Goal: Task Accomplishment & Management: Use online tool/utility

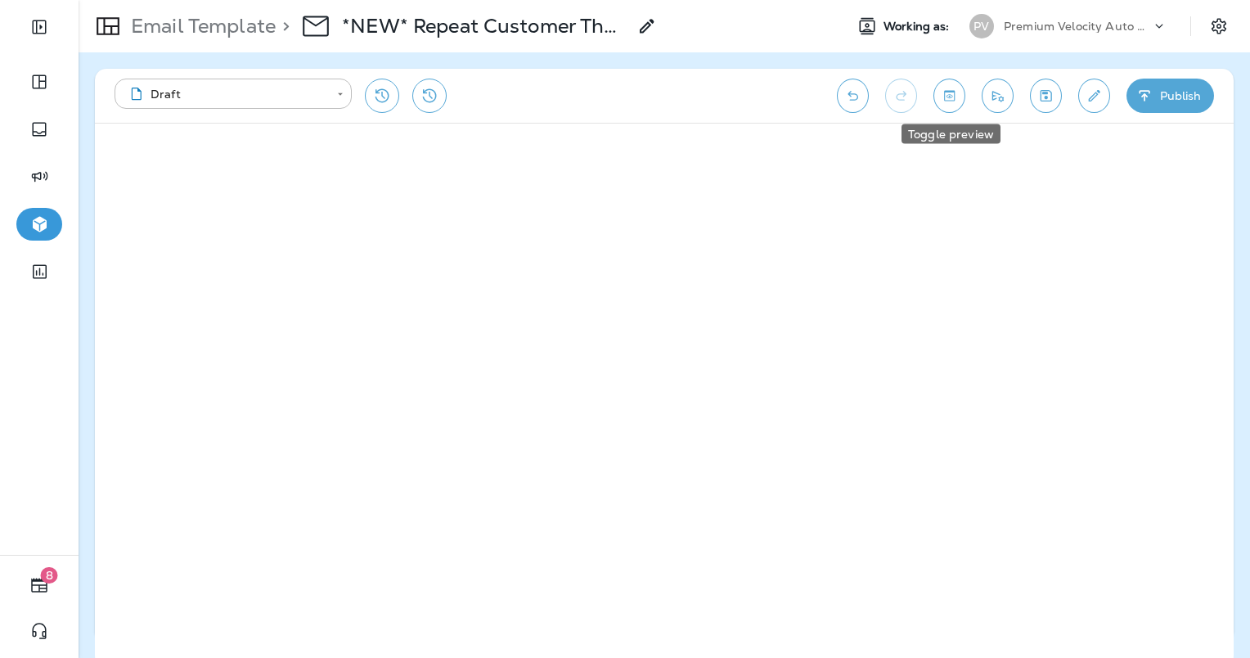
click at [948, 97] on icon "Toggle preview" at bounding box center [949, 95] width 11 height 11
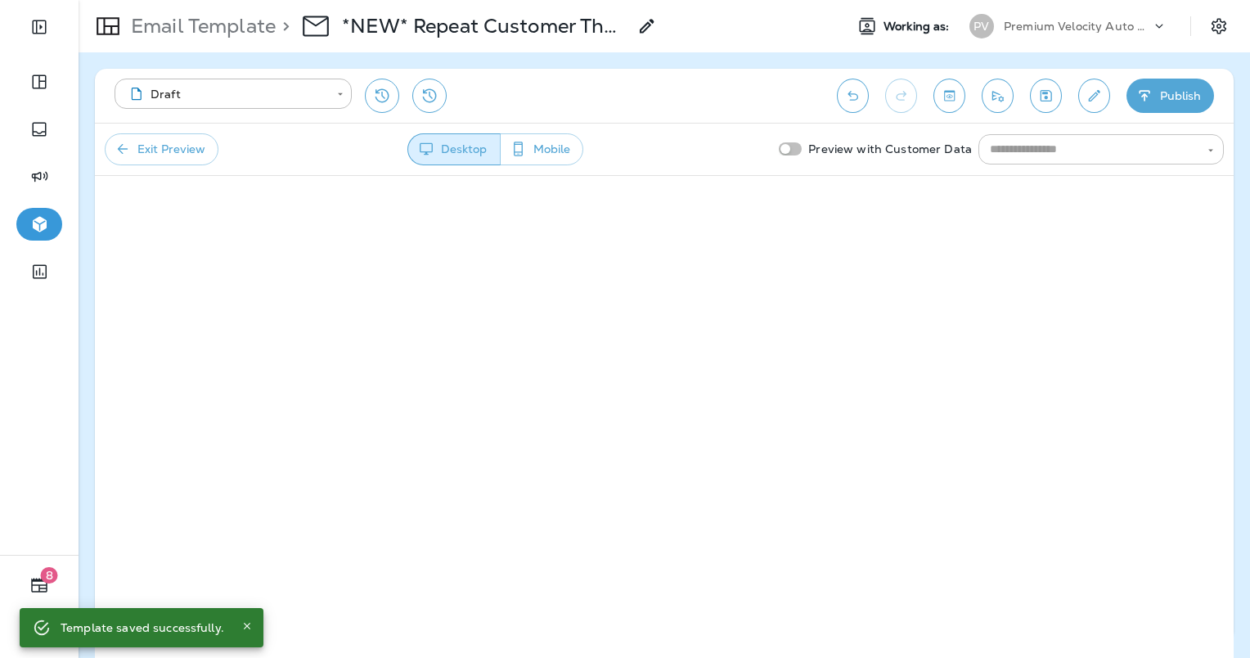
click at [1033, 153] on input "text" at bounding box center [1088, 149] width 209 height 20
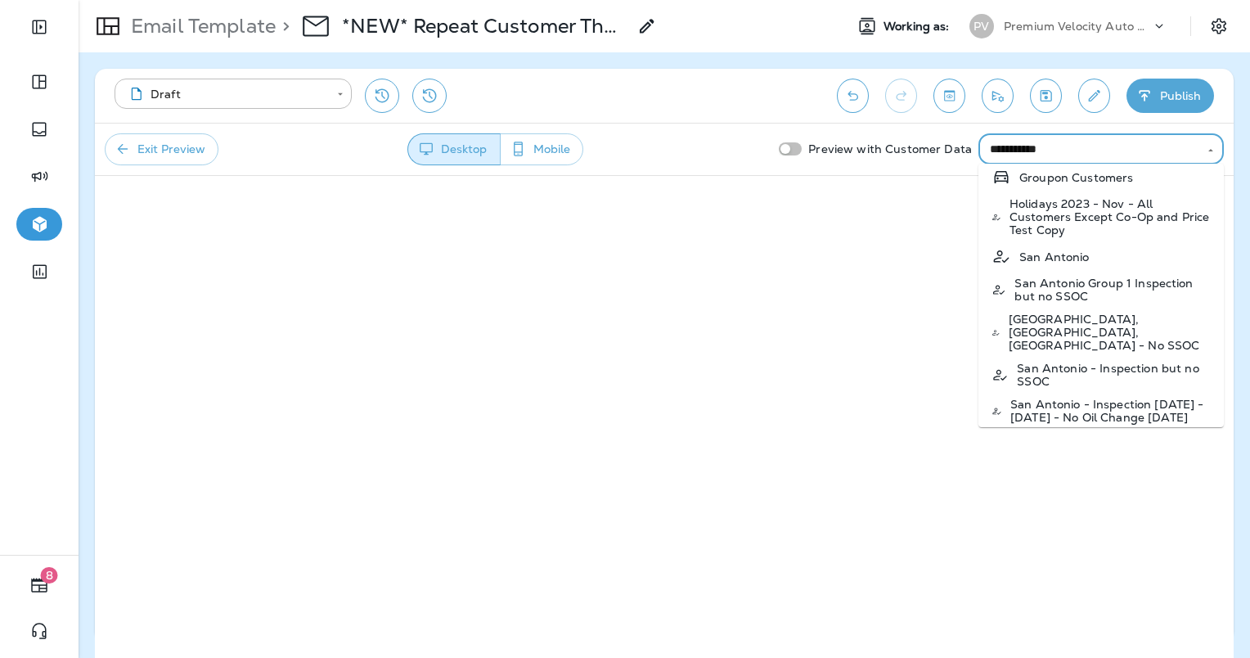
scroll to position [327, 0]
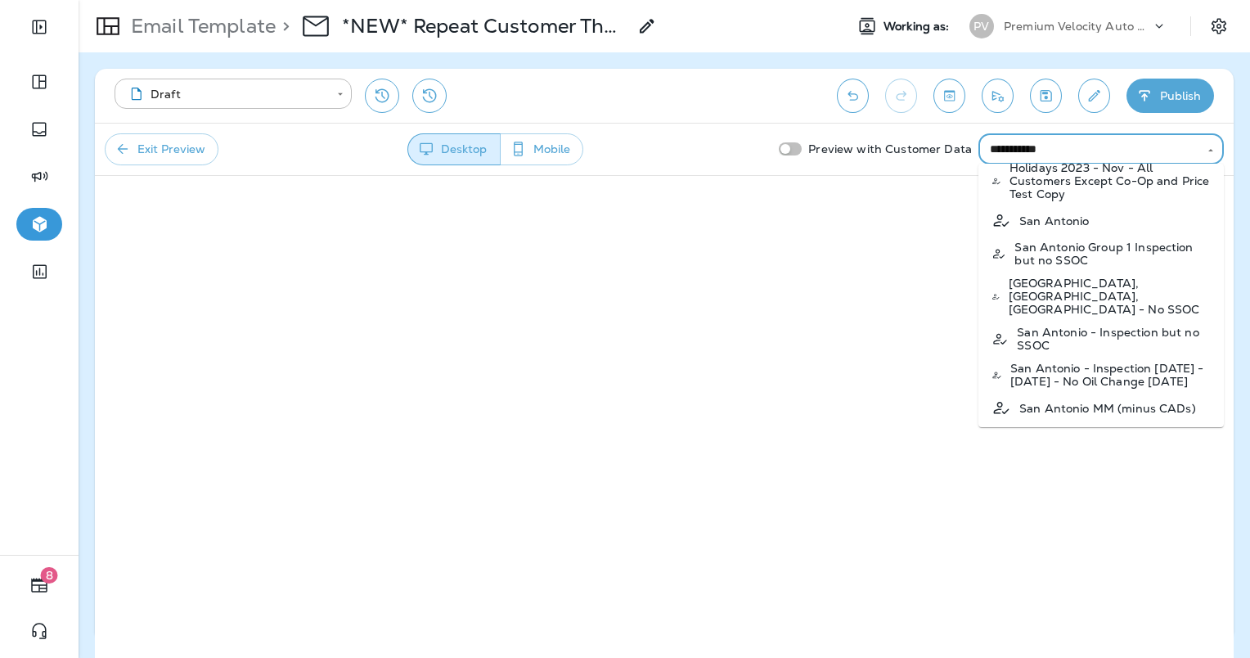
drag, startPoint x: 1070, startPoint y: 151, endPoint x: 930, endPoint y: 131, distance: 142.2
click at [930, 131] on div "**********" at bounding box center [664, 149] width 1139 height 52
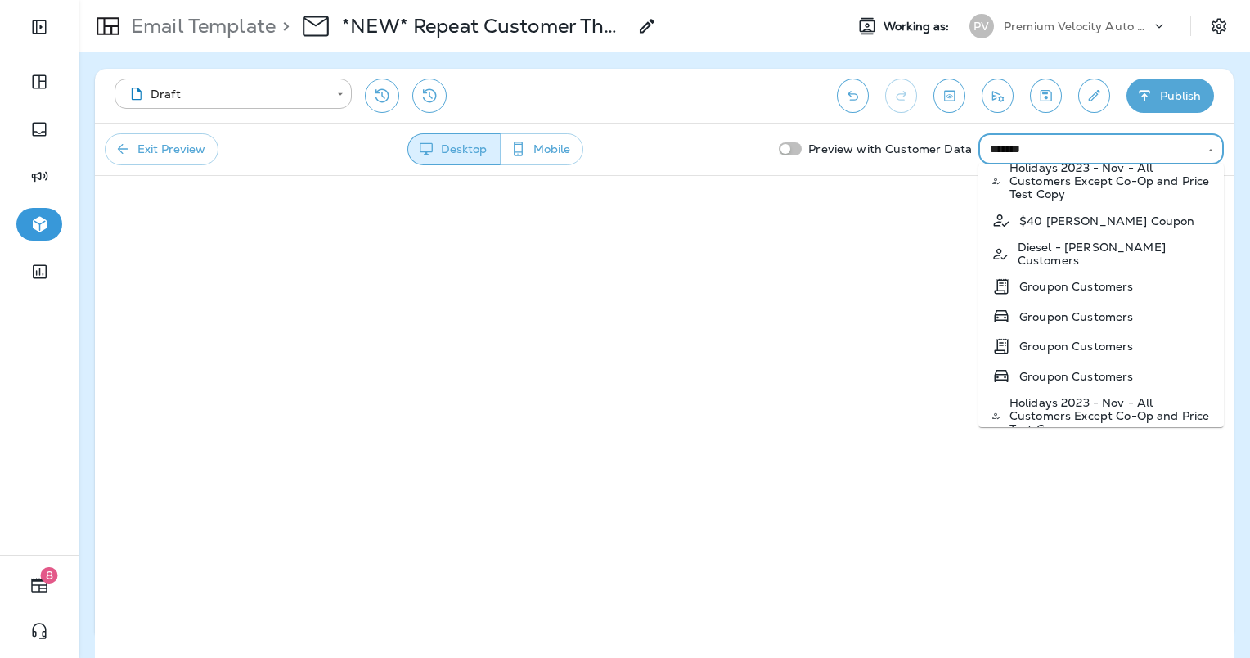
click at [1075, 248] on p "Diesel - [PERSON_NAME] Customers" at bounding box center [1114, 254] width 193 height 26
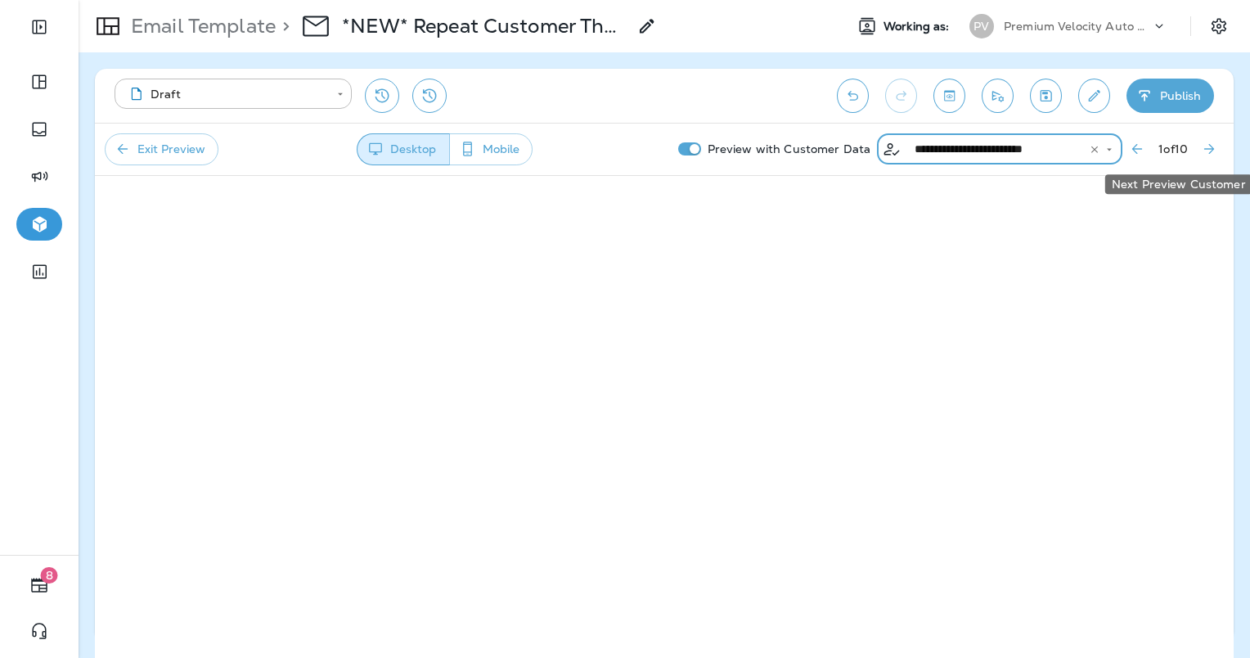
type input "**********"
click at [1195, 147] on button "Next Preview Customer" at bounding box center [1209, 148] width 29 height 29
click at [1210, 143] on icon "Next Preview Customer" at bounding box center [1209, 149] width 16 height 16
click at [1205, 154] on icon "Next Preview Customer" at bounding box center [1209, 149] width 16 height 16
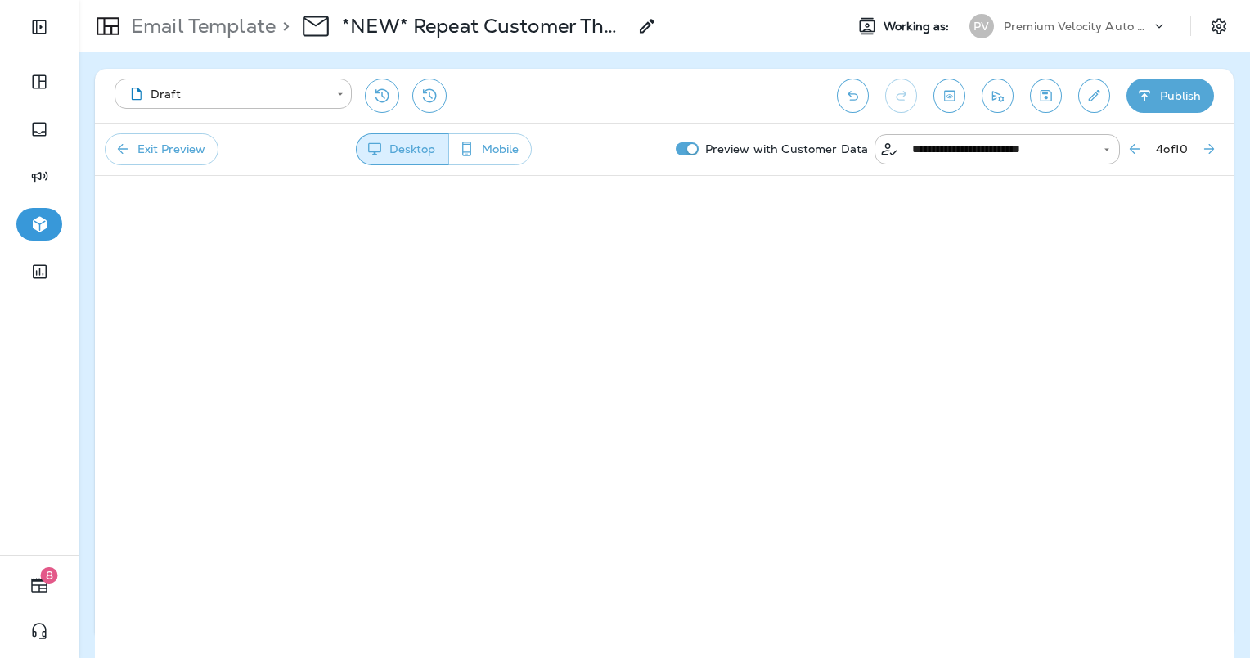
click at [150, 149] on button "Exit Preview" at bounding box center [162, 149] width 114 height 32
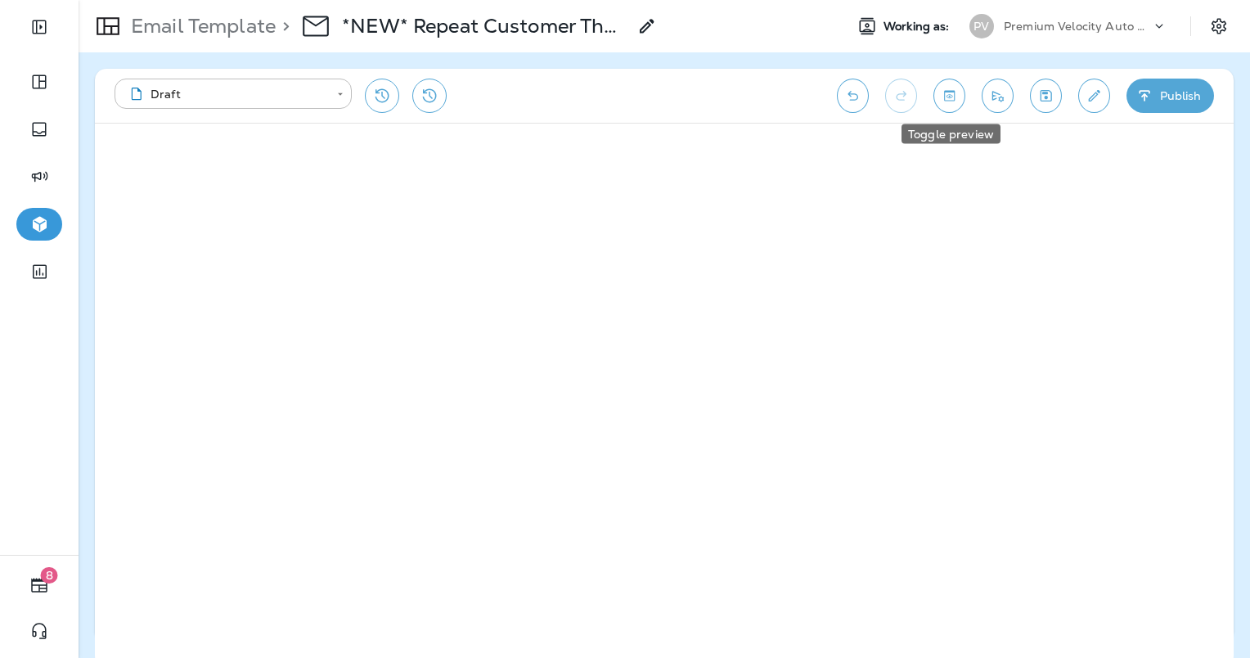
click at [949, 93] on icon "Toggle preview" at bounding box center [949, 96] width 17 height 16
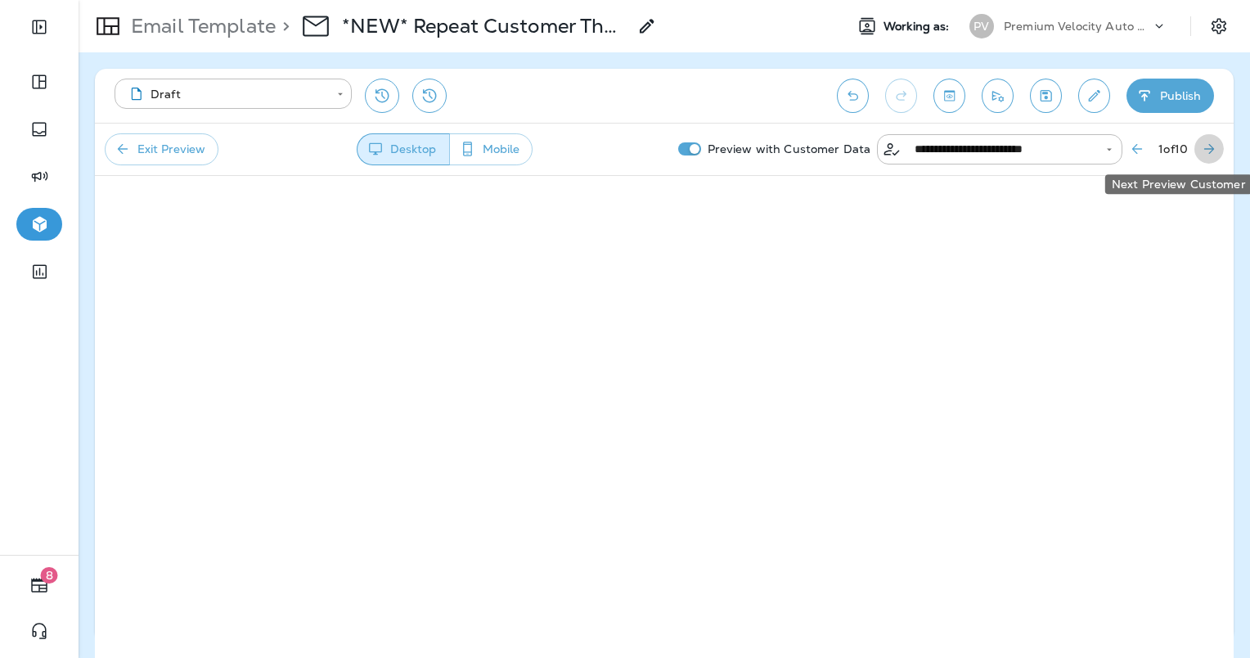
click at [1210, 150] on icon "Next Preview Customer" at bounding box center [1209, 149] width 16 height 16
click at [1213, 157] on button "Next Preview Customer" at bounding box center [1209, 148] width 29 height 29
click at [1210, 154] on icon "Next Preview Customer" at bounding box center [1209, 149] width 16 height 16
click at [1209, 144] on icon "Next Preview Customer" at bounding box center [1210, 149] width 10 height 10
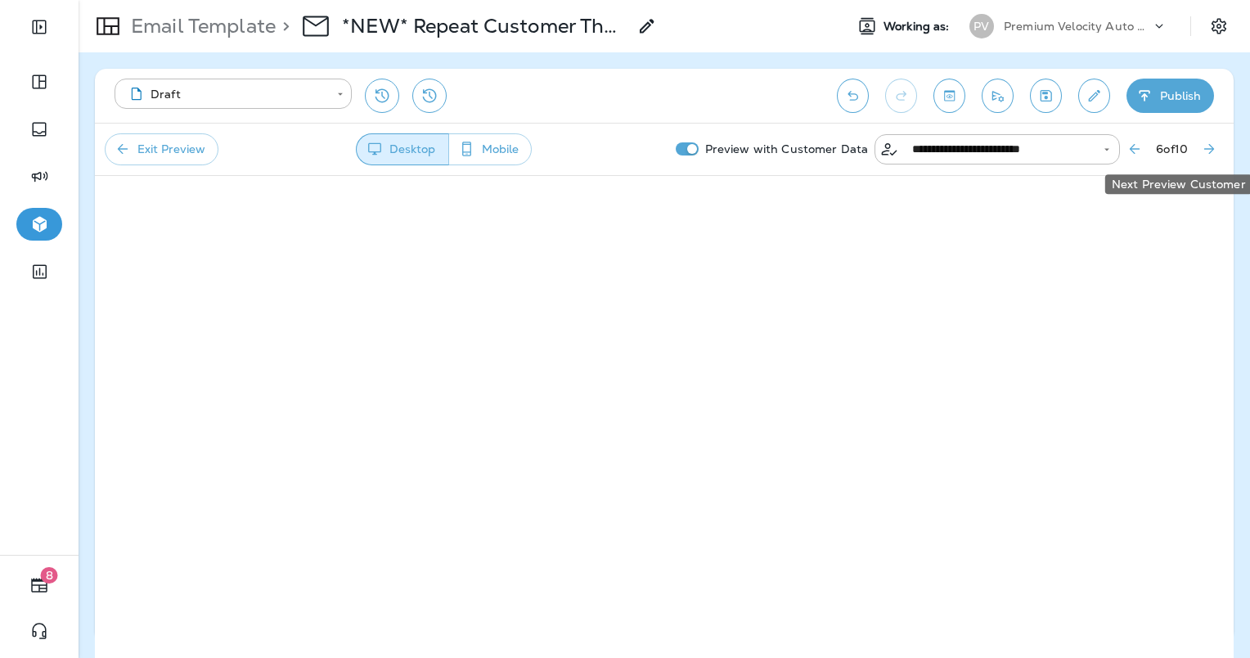
click at [1202, 150] on icon "Next Preview Customer" at bounding box center [1209, 149] width 16 height 16
click at [1212, 154] on icon "Next Preview Customer" at bounding box center [1209, 149] width 16 height 16
click at [176, 156] on button "Exit Preview" at bounding box center [162, 149] width 114 height 32
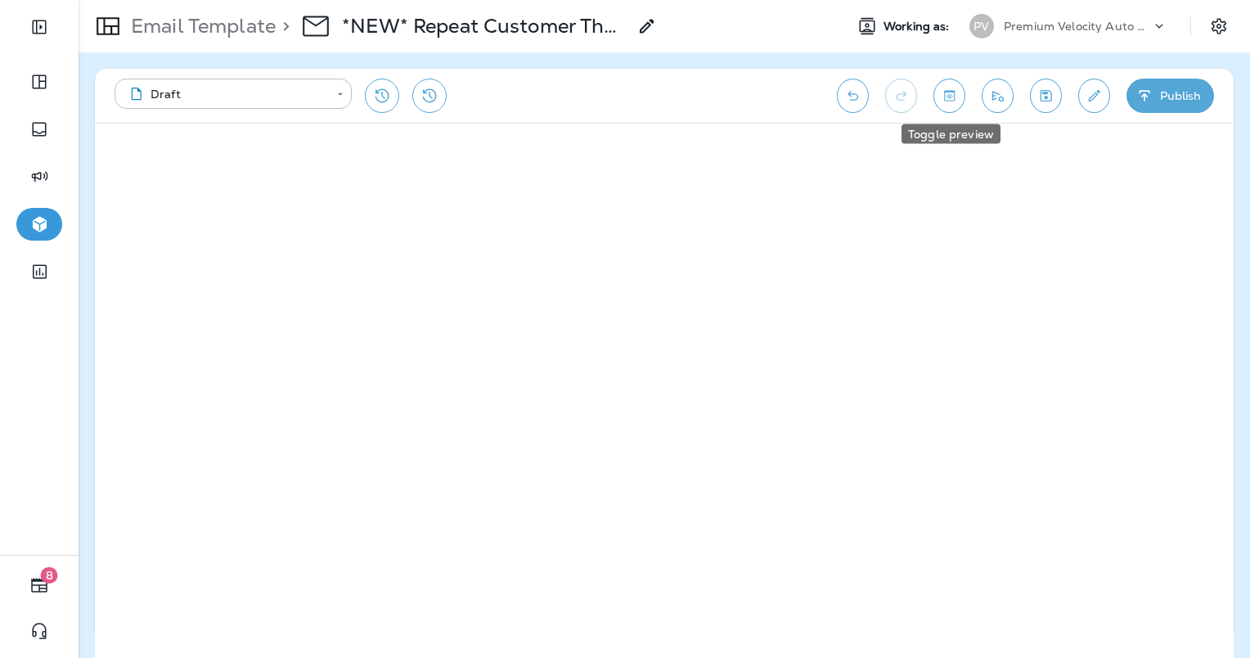
click at [957, 92] on icon "Toggle preview" at bounding box center [949, 96] width 17 height 16
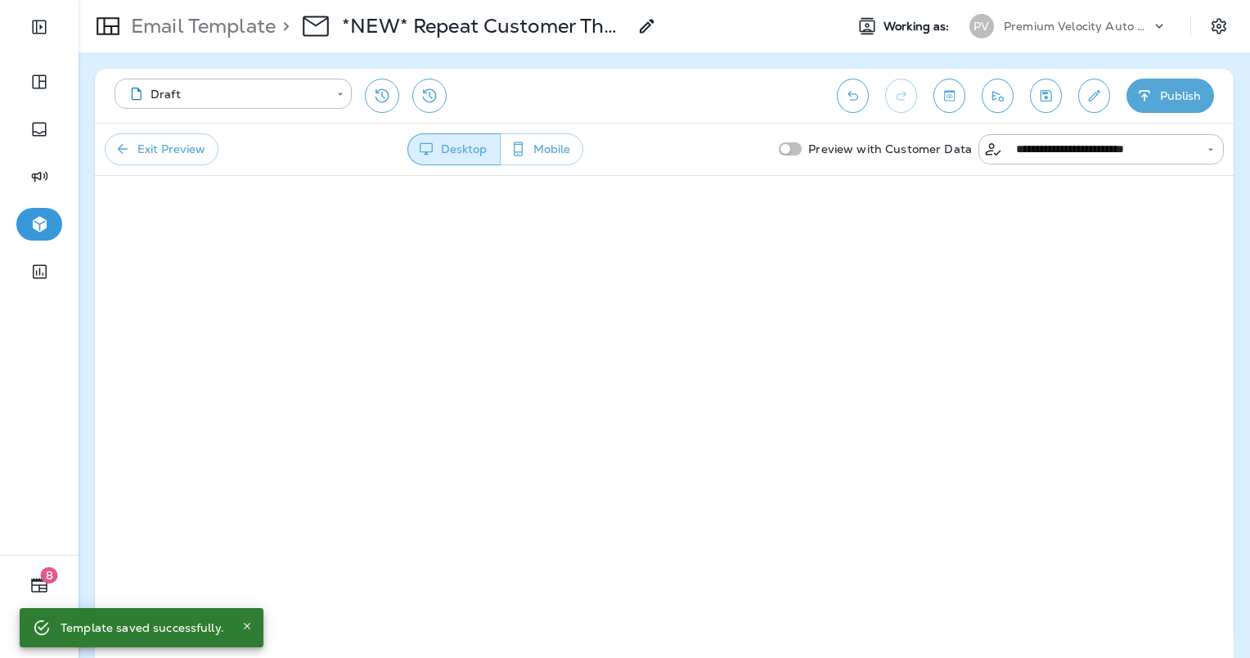
click at [815, 151] on p "Preview with Customer Data" at bounding box center [890, 149] width 177 height 26
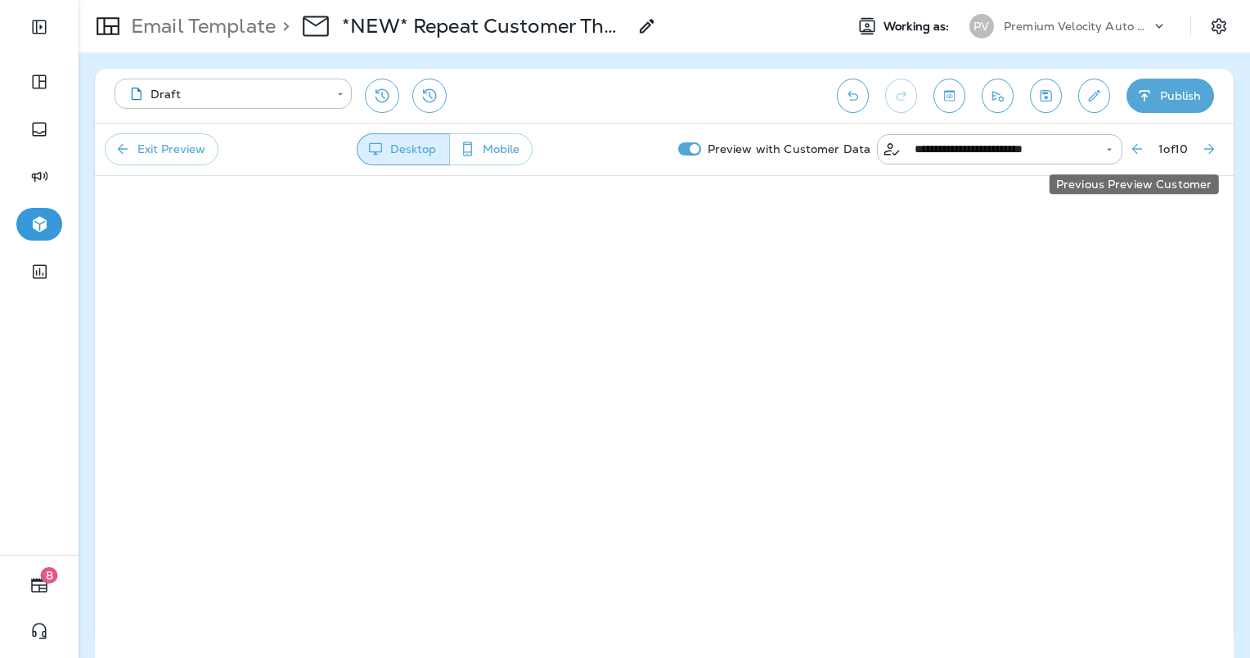
click at [1133, 149] on icon "Previous Preview Customer" at bounding box center [1137, 149] width 16 height 16
click at [1218, 143] on button "Next Preview Customer" at bounding box center [1209, 148] width 29 height 29
click at [1208, 151] on icon "Next Preview Customer" at bounding box center [1209, 149] width 16 height 16
click at [1214, 148] on icon "Next Preview Customer" at bounding box center [1210, 149] width 10 height 10
click at [1212, 150] on icon "Next Preview Customer" at bounding box center [1210, 149] width 10 height 10
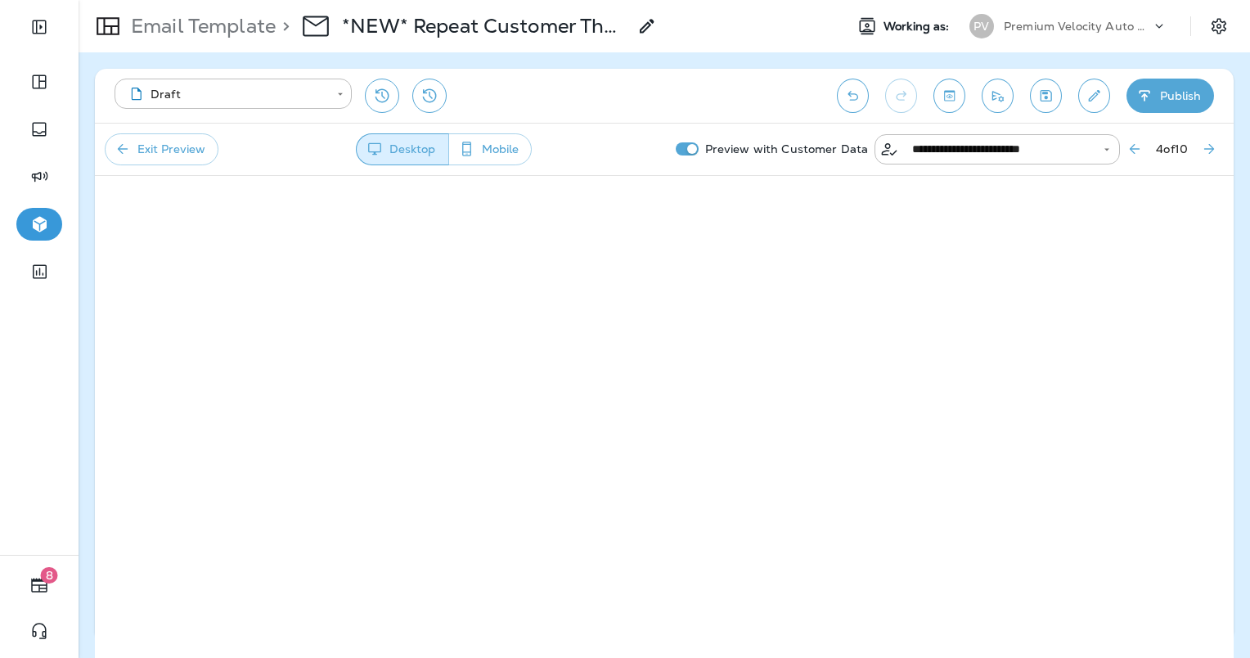
click at [155, 151] on button "Exit Preview" at bounding box center [162, 149] width 114 height 32
